Goal: Transaction & Acquisition: Purchase product/service

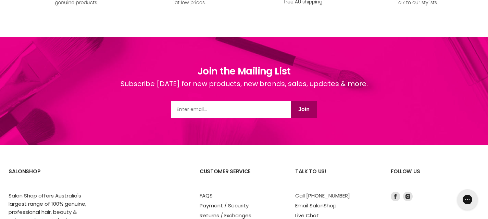
scroll to position [965, 0]
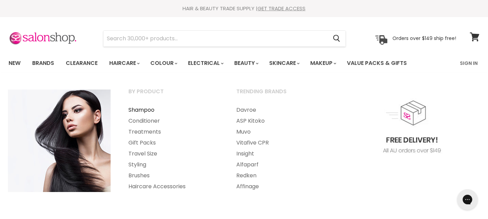
click at [138, 109] on link "Shampoo" at bounding box center [173, 110] width 106 height 11
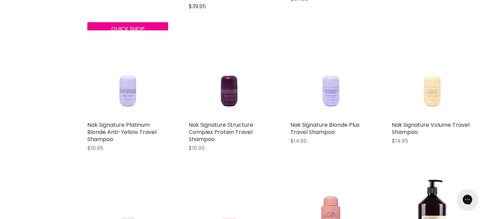
scroll to position [753, 0]
